Goal: Task Accomplishment & Management: Use online tool/utility

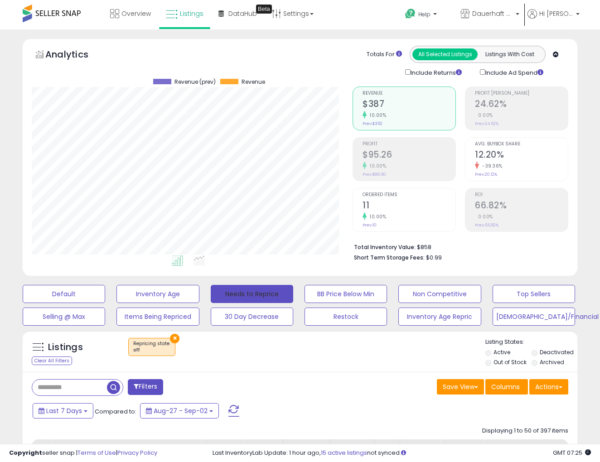
scroll to position [0, 226]
click at [98, 296] on button "Default" at bounding box center [64, 294] width 82 height 18
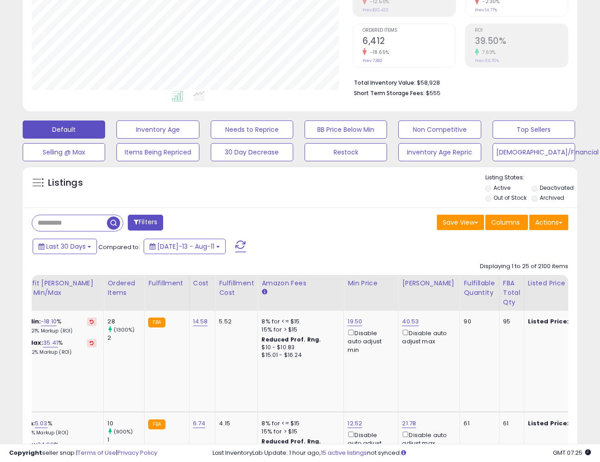
scroll to position [178, 0]
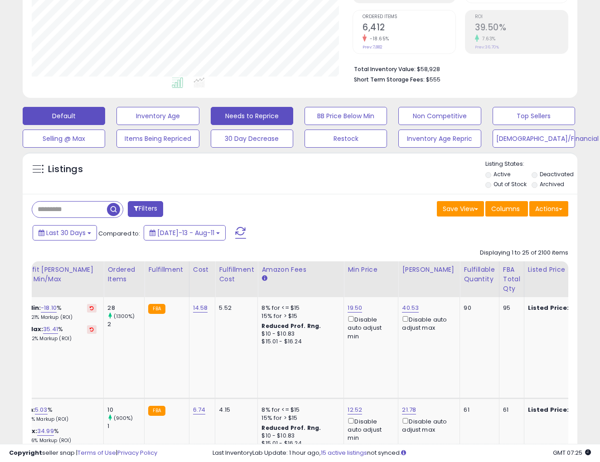
click at [242, 117] on button "Needs to Reprice" at bounding box center [252, 116] width 82 height 18
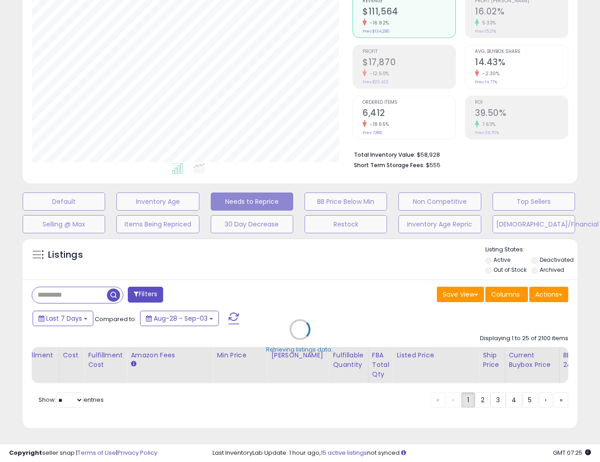
scroll to position [90, 0]
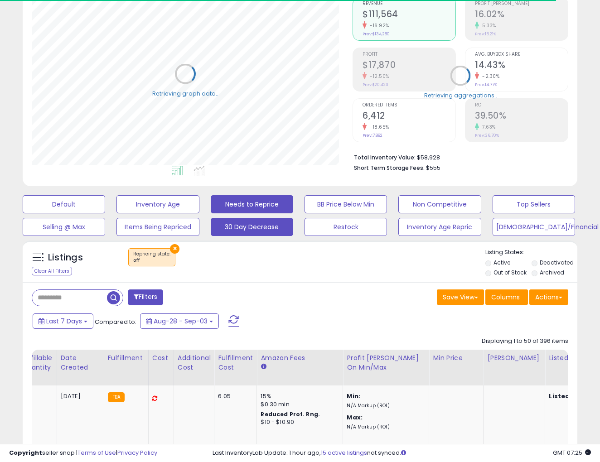
select select "**"
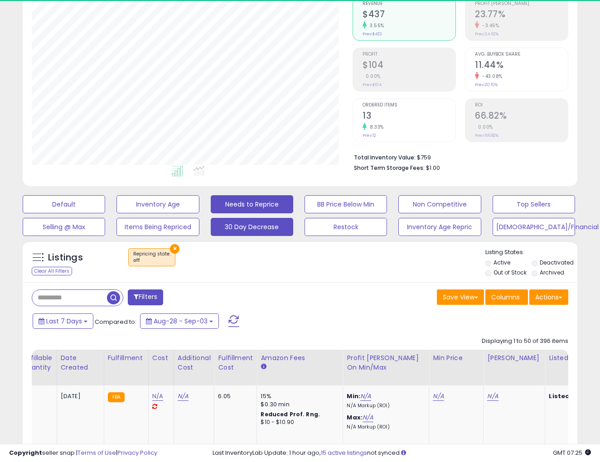
scroll to position [186, 321]
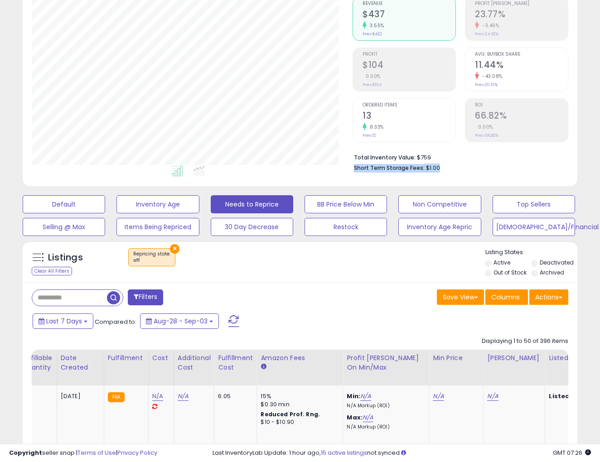
drag, startPoint x: 443, startPoint y: 164, endPoint x: 367, endPoint y: 160, distance: 76.6
click at [367, 162] on li "Short Term Storage Fees: $1.00" at bounding box center [457, 167] width 207 height 11
click at [368, 162] on li "Short Term Storage Fees: $1.00" at bounding box center [457, 167] width 207 height 11
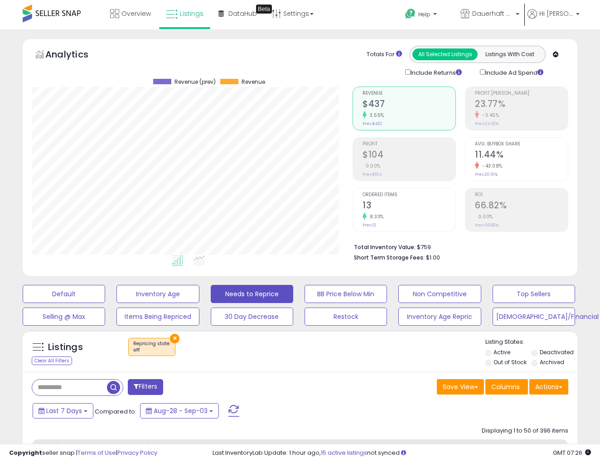
scroll to position [0, 0]
click at [330, 59] on div "Analytics Totals For All Selected Listings Listings With Cost Include Returns I…" at bounding box center [300, 62] width 536 height 32
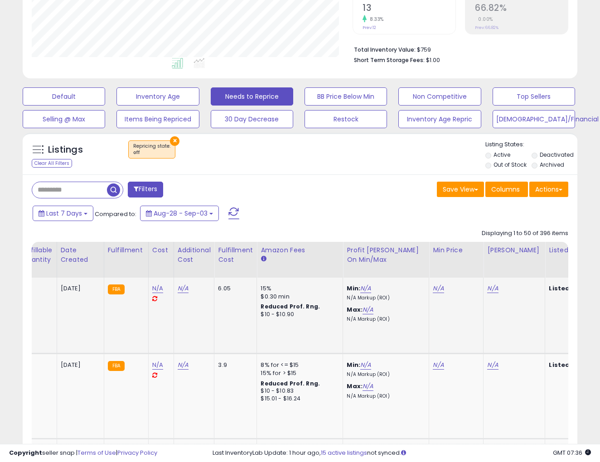
scroll to position [198, 0]
click at [235, 290] on td "6.05" at bounding box center [235, 315] width 43 height 76
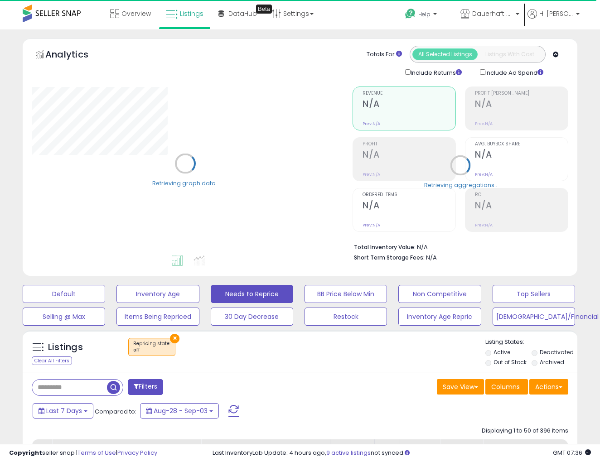
select select "**"
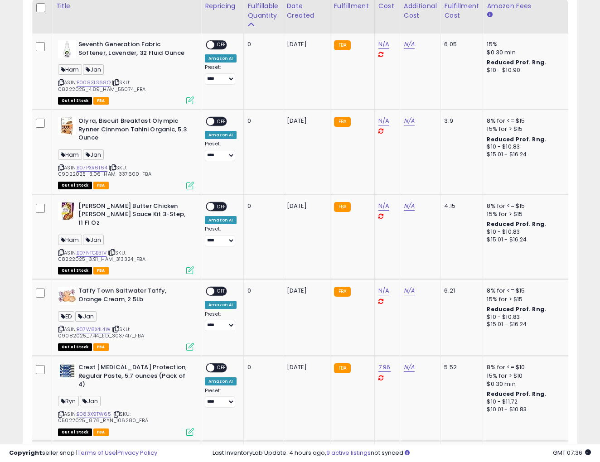
scroll to position [444, 0]
